Goal: Task Accomplishment & Management: Use online tool/utility

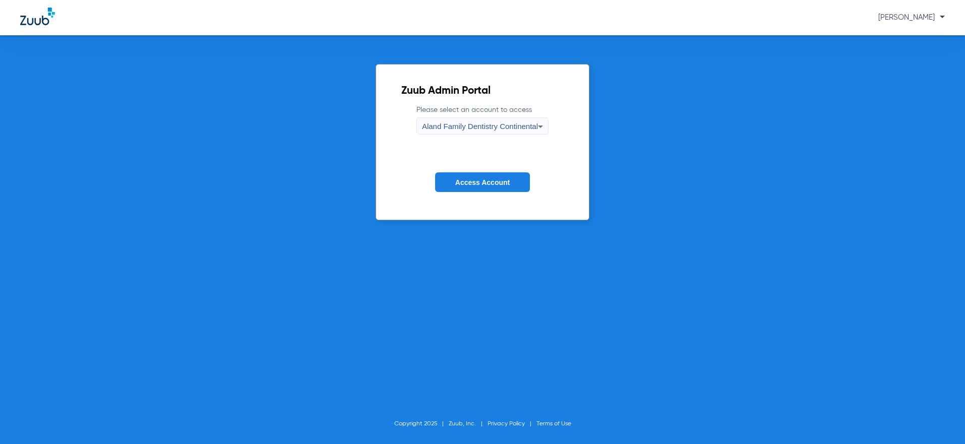
click at [446, 135] on div "Aland Family Dentistry Continental" at bounding box center [480, 126] width 116 height 17
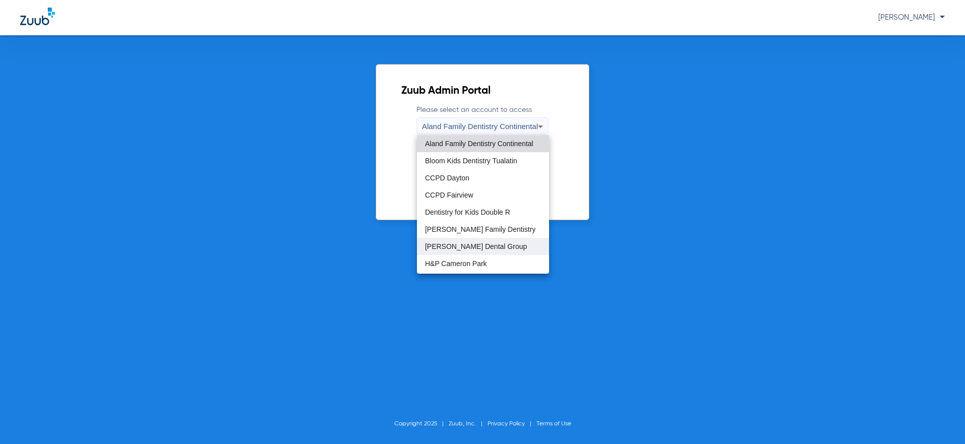
click at [484, 244] on span "[PERSON_NAME] Dental Group" at bounding box center [476, 246] width 102 height 7
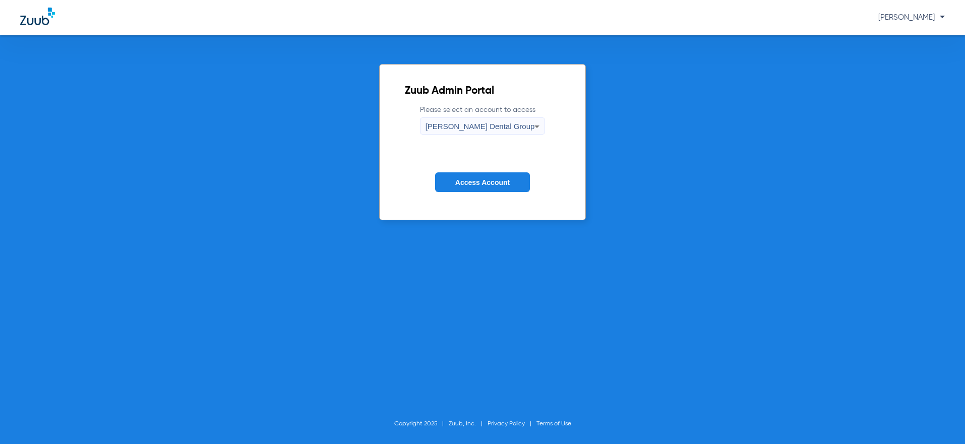
click at [491, 188] on button "Access Account" at bounding box center [482, 182] width 95 height 20
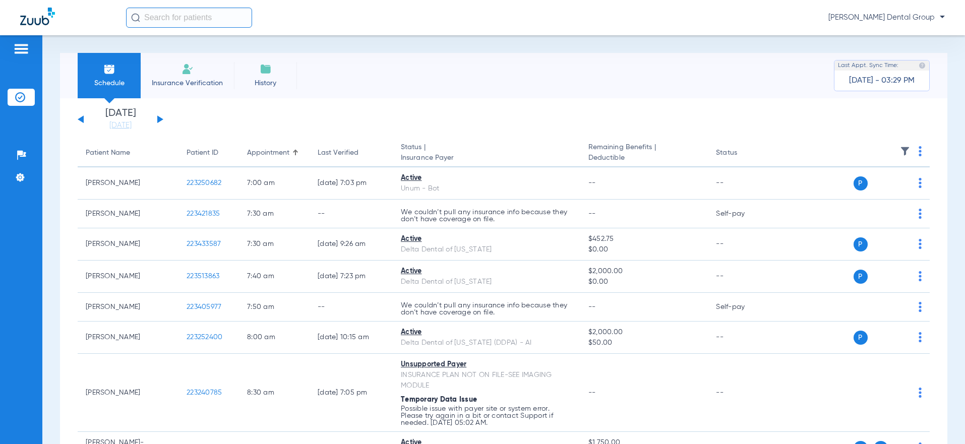
click at [159, 119] on button at bounding box center [160, 119] width 6 height 8
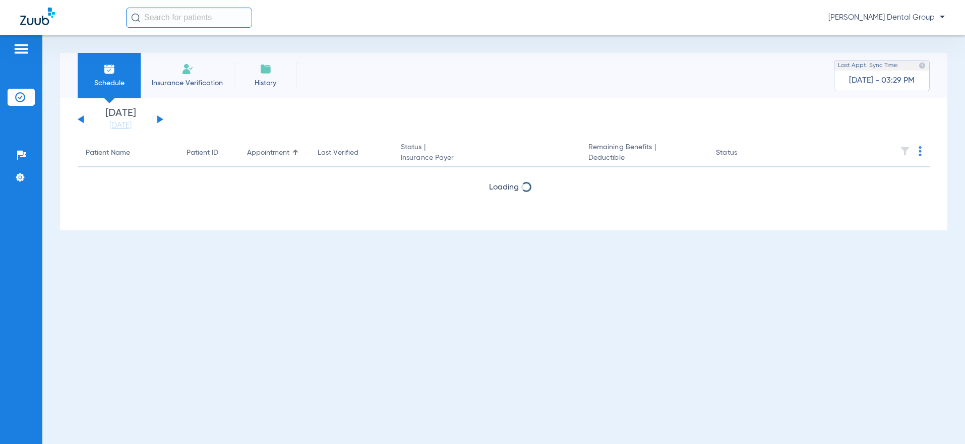
click at [159, 119] on button at bounding box center [160, 119] width 6 height 8
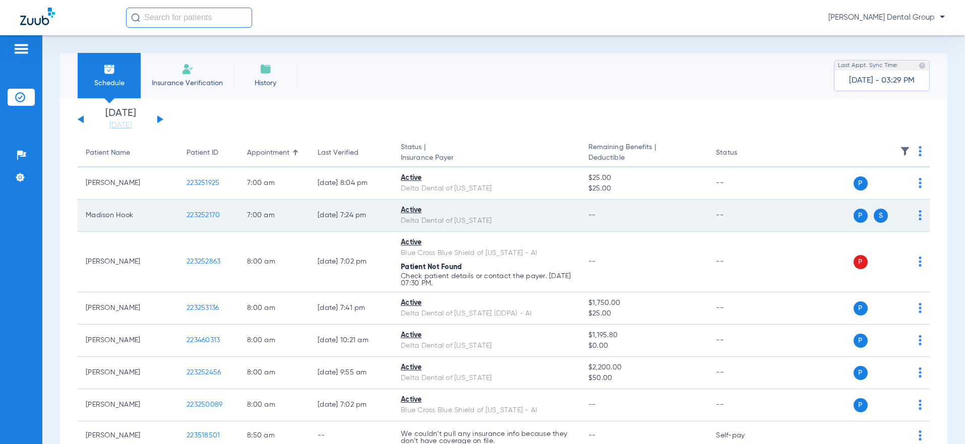
click at [919, 214] on img at bounding box center [920, 215] width 3 height 10
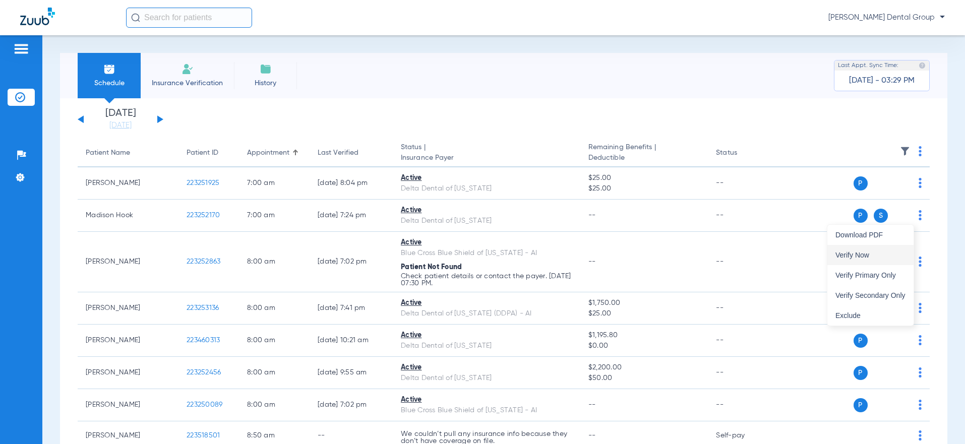
click at [871, 260] on button "Verify Now" at bounding box center [870, 255] width 86 height 20
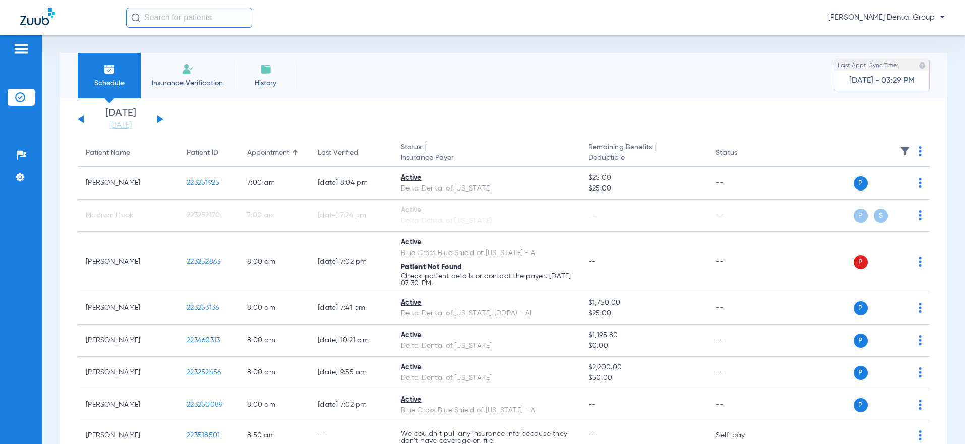
click at [157, 119] on div "[DATE] [DATE] [DATE] [DATE] [DATE] [DATE] [DATE] [DATE] [DATE] [DATE] [DATE] [D…" at bounding box center [121, 119] width 86 height 22
click at [158, 120] on button at bounding box center [160, 119] width 6 height 8
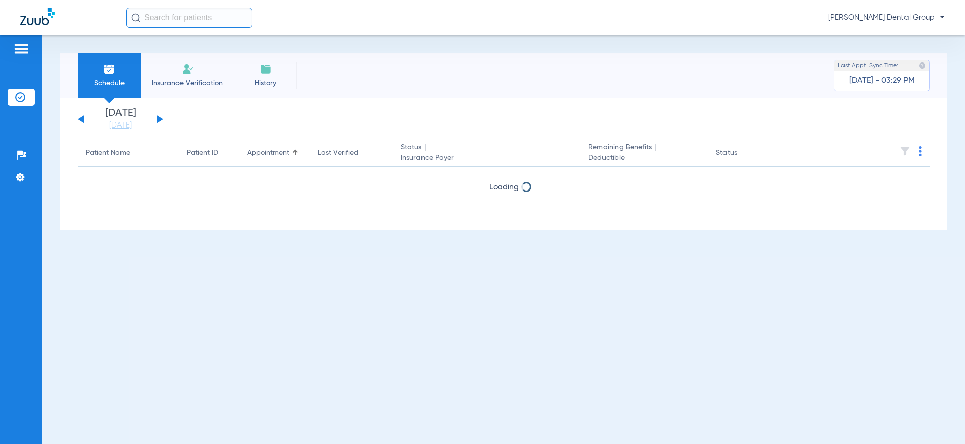
click at [158, 120] on button at bounding box center [160, 119] width 6 height 8
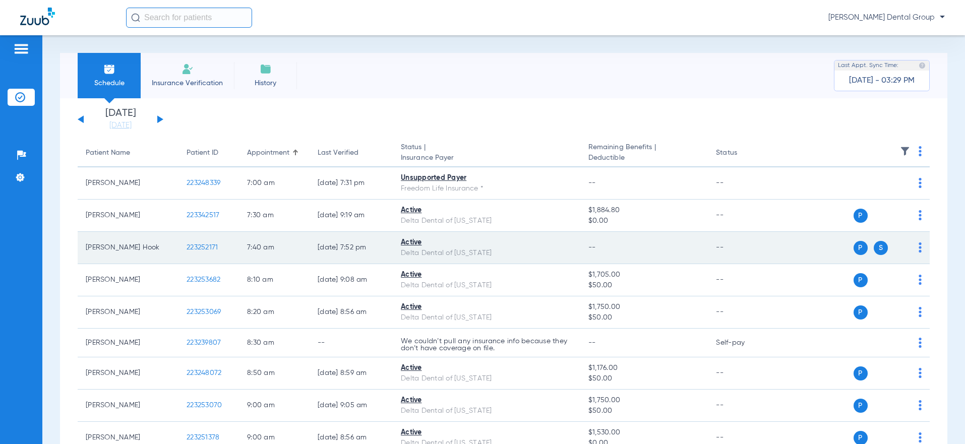
click at [914, 250] on td "P S" at bounding box center [853, 248] width 154 height 32
click at [919, 249] on img at bounding box center [920, 248] width 3 height 10
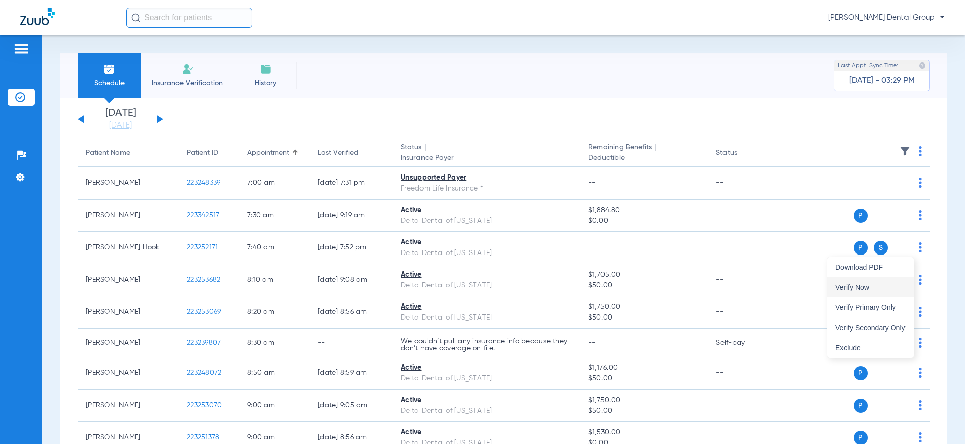
click at [874, 285] on span "Verify Now" at bounding box center [870, 287] width 70 height 7
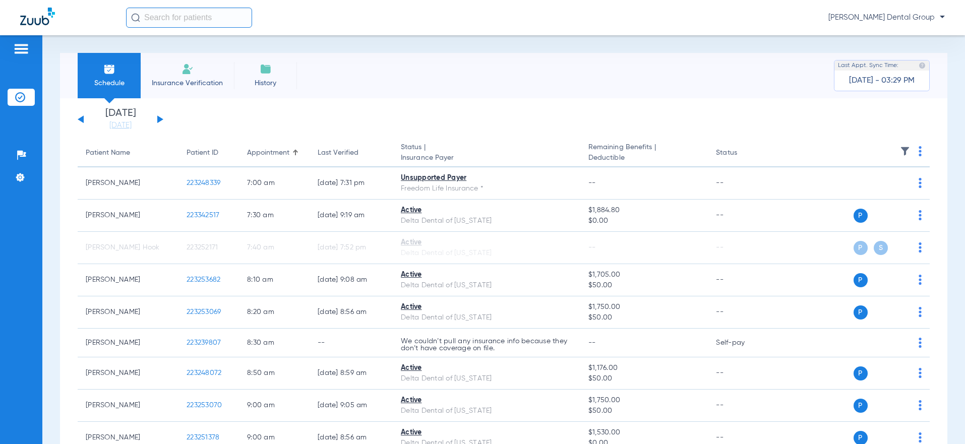
click at [81, 119] on button at bounding box center [81, 119] width 6 height 8
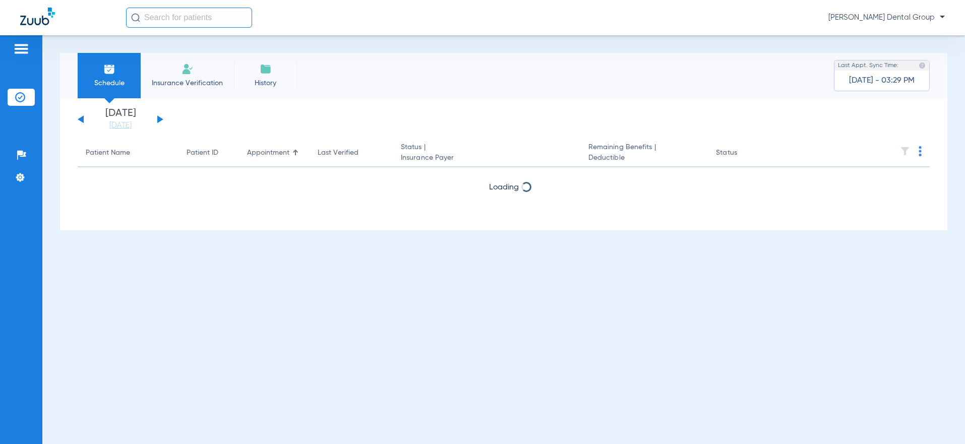
click at [81, 119] on button at bounding box center [81, 119] width 6 height 8
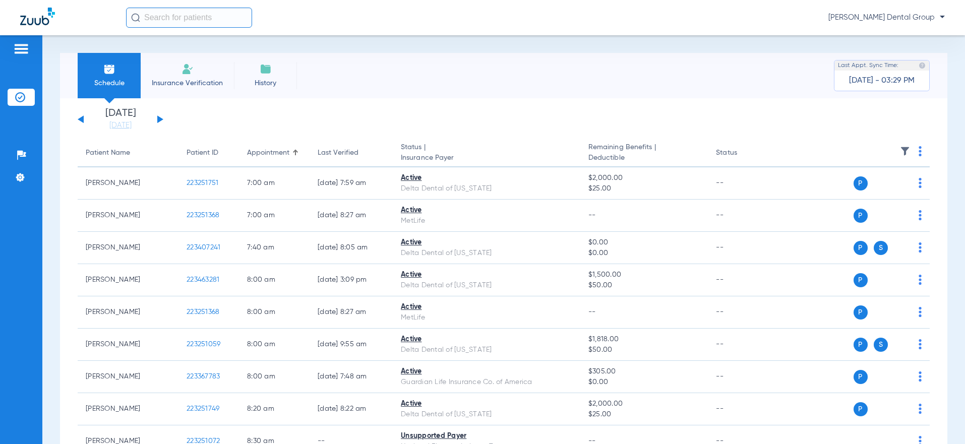
click at [81, 119] on button at bounding box center [81, 119] width 6 height 8
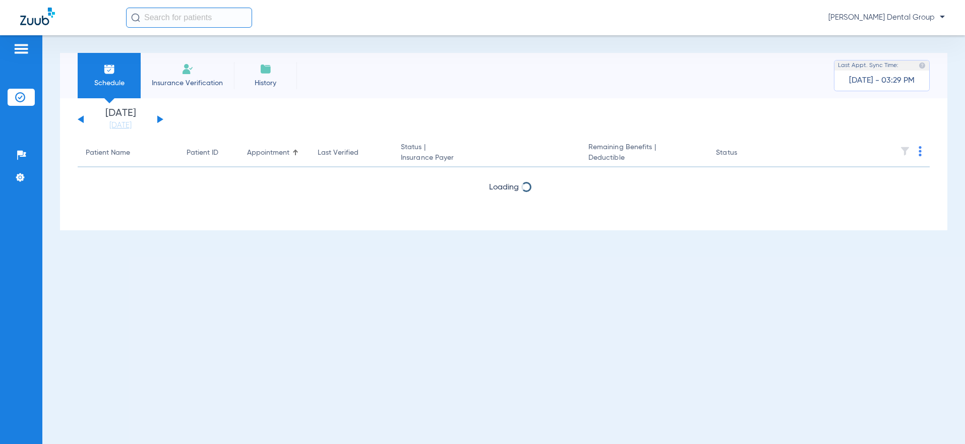
click at [81, 119] on button at bounding box center [81, 119] width 6 height 8
